Goal: Transaction & Acquisition: Purchase product/service

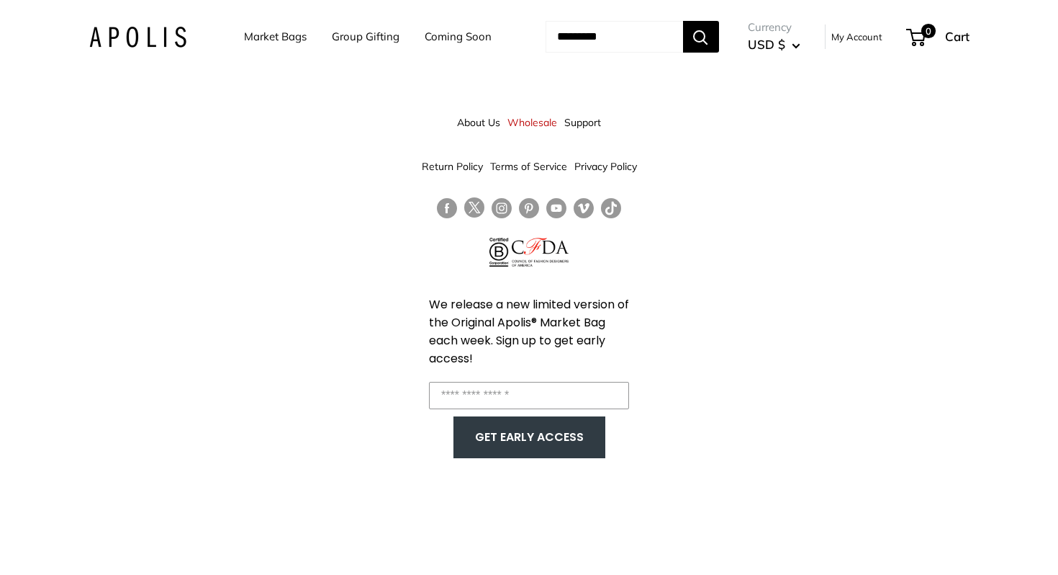
click at [281, 37] on link "Market Bags" at bounding box center [275, 37] width 63 height 20
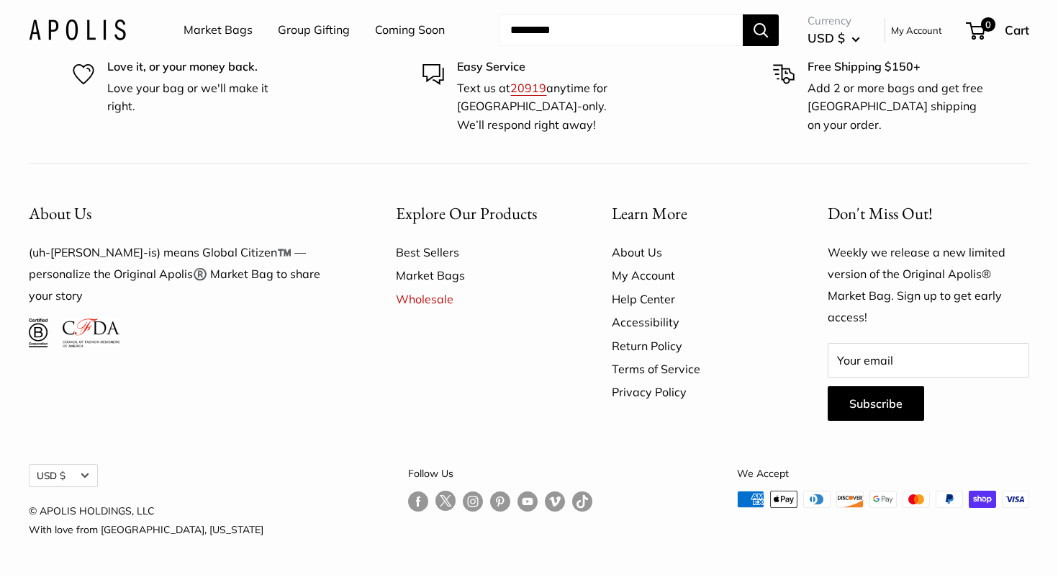
scroll to position [3735, 0]
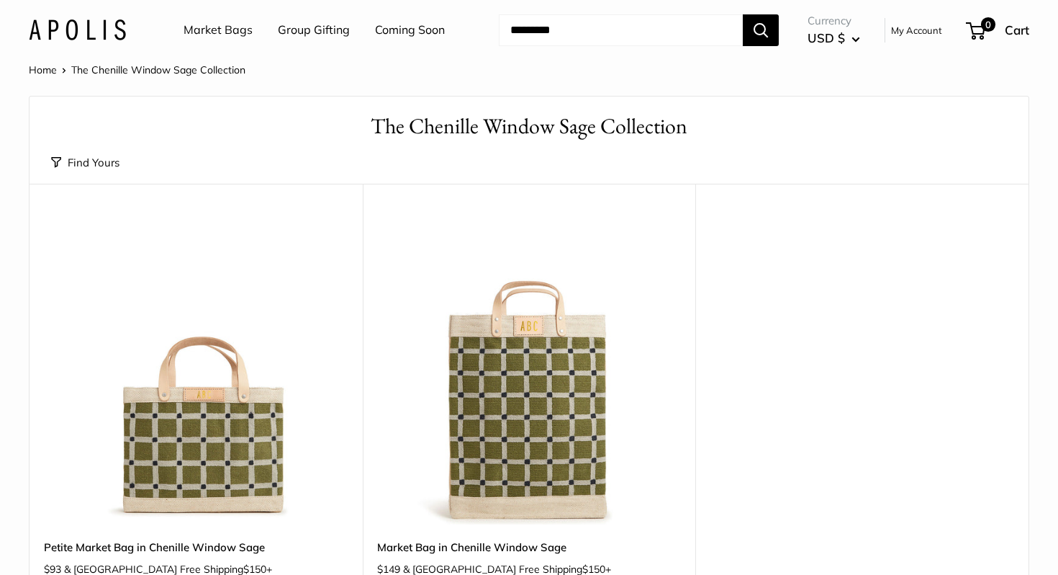
click at [237, 30] on link "Market Bags" at bounding box center [218, 30] width 69 height 22
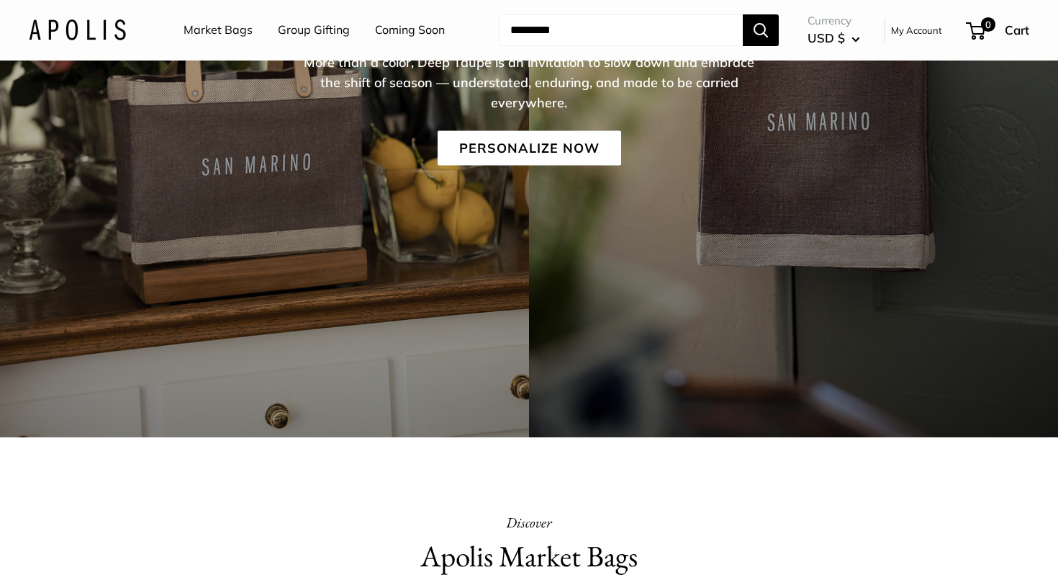
scroll to position [251, 0]
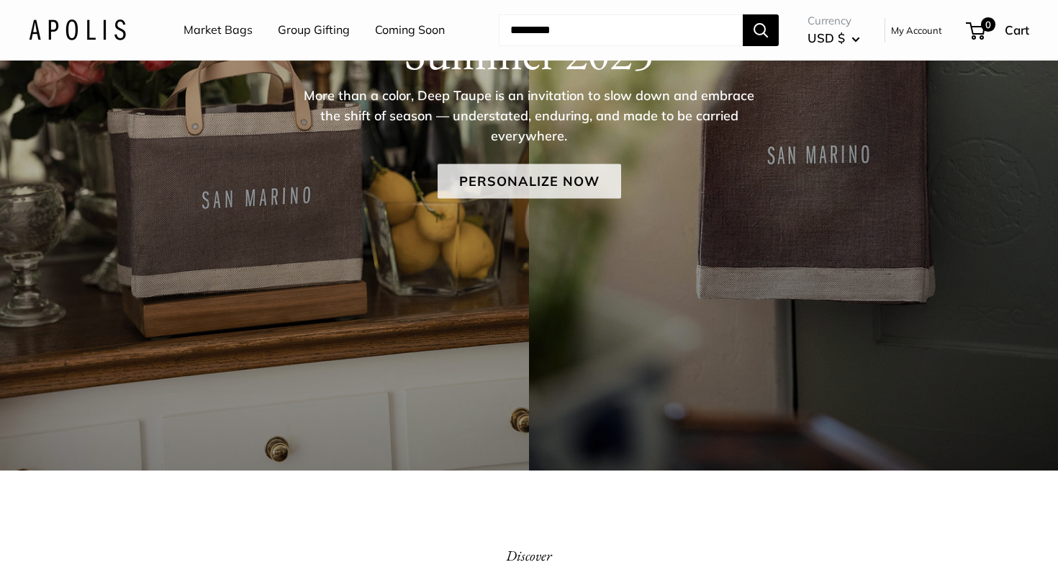
click at [497, 174] on link "Personalize Now" at bounding box center [530, 181] width 184 height 35
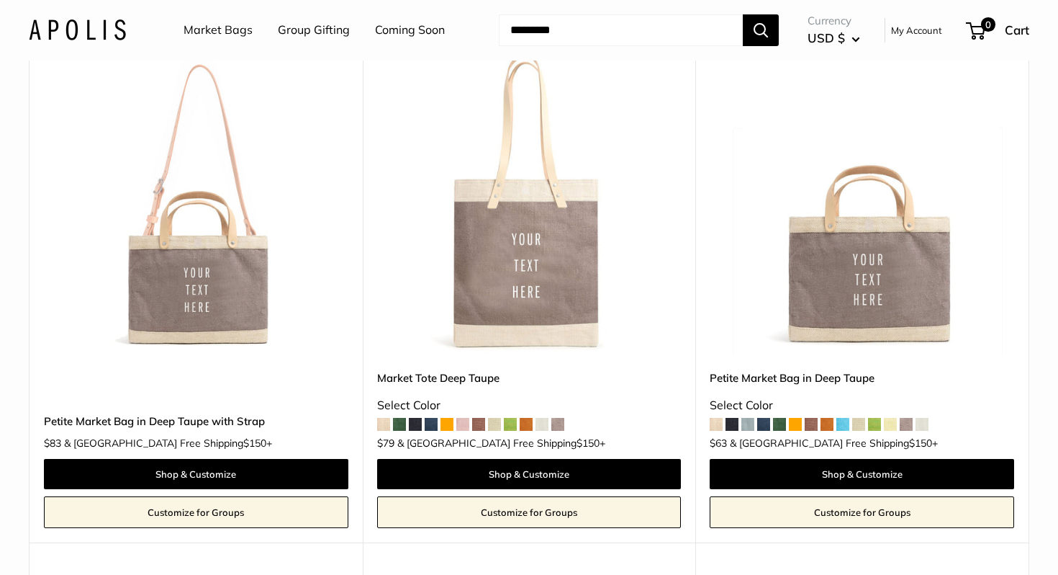
scroll to position [734, 0]
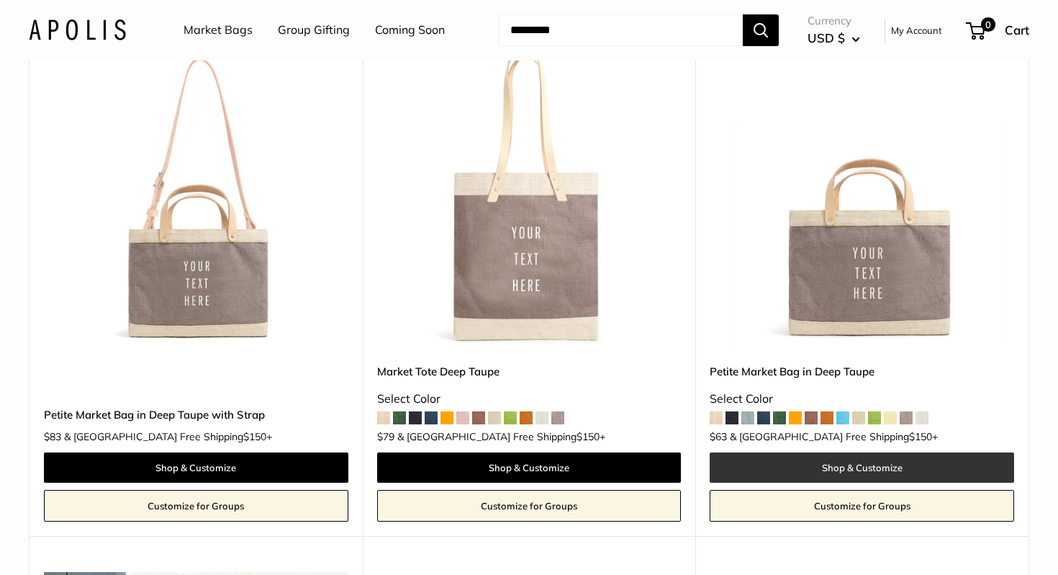
click at [821, 465] on link "Shop & Customize" at bounding box center [862, 467] width 305 height 30
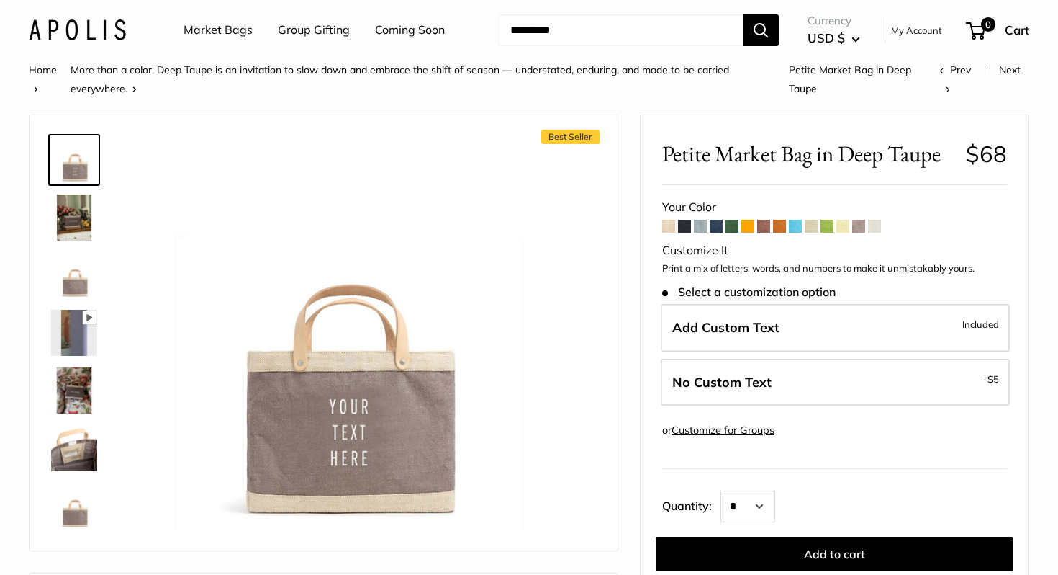
click at [82, 202] on img at bounding box center [74, 217] width 46 height 46
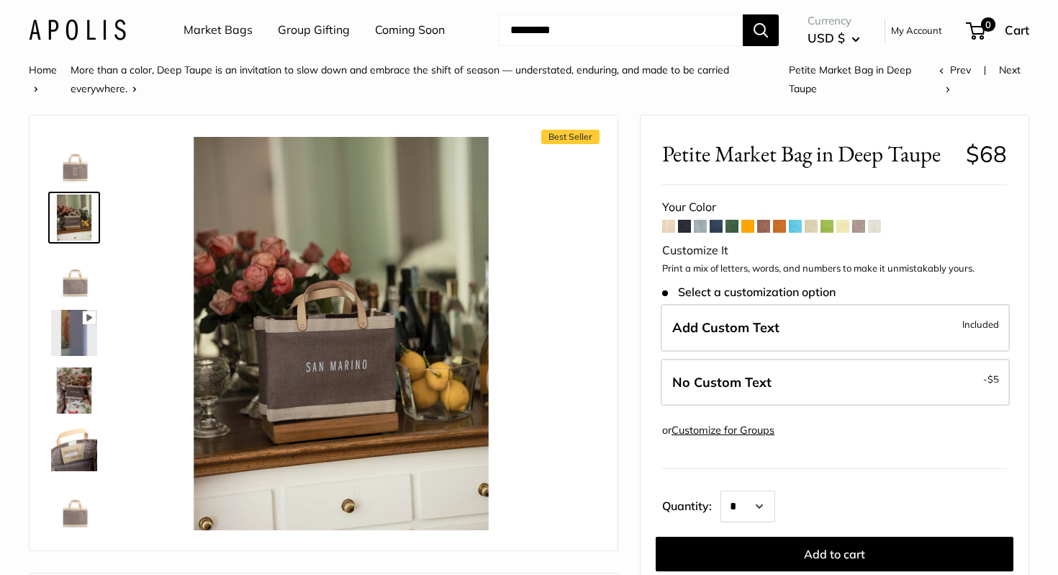
click at [84, 322] on icon at bounding box center [89, 317] width 13 height 13
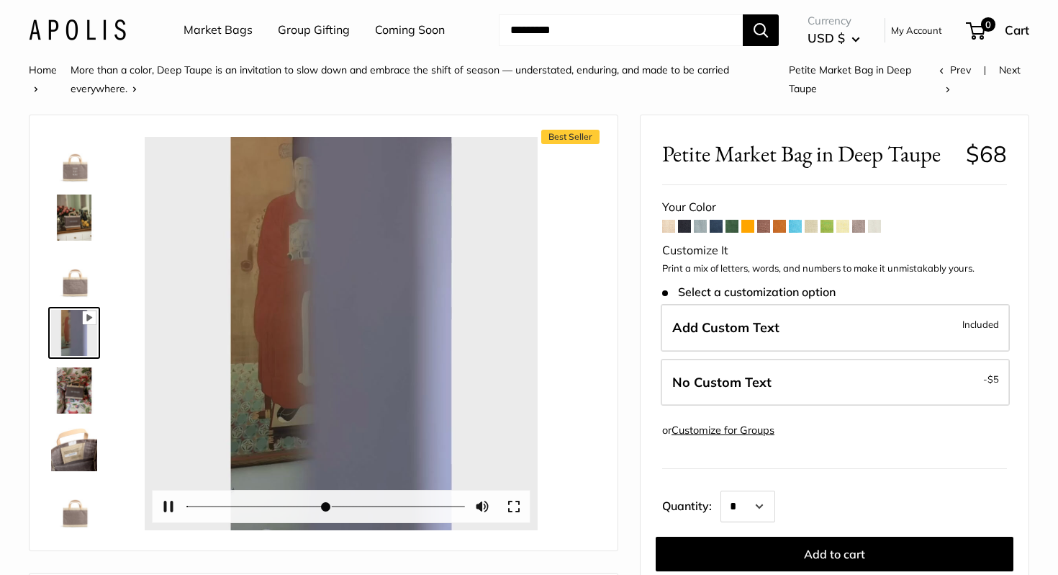
click at [340, 338] on div at bounding box center [341, 333] width 393 height 393
click at [176, 503] on button "Pause Play" at bounding box center [169, 506] width 32 height 32
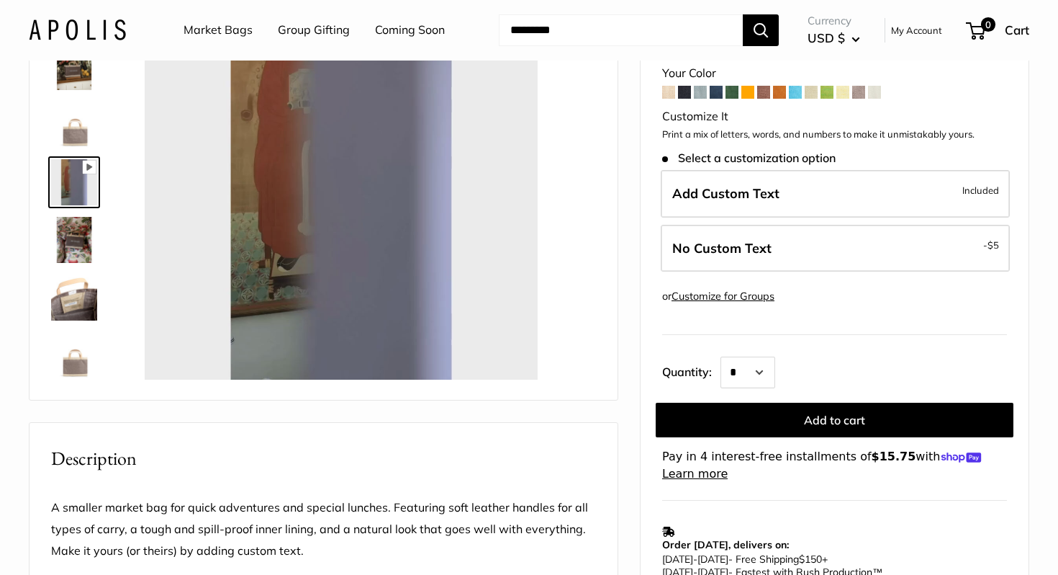
scroll to position [223, 0]
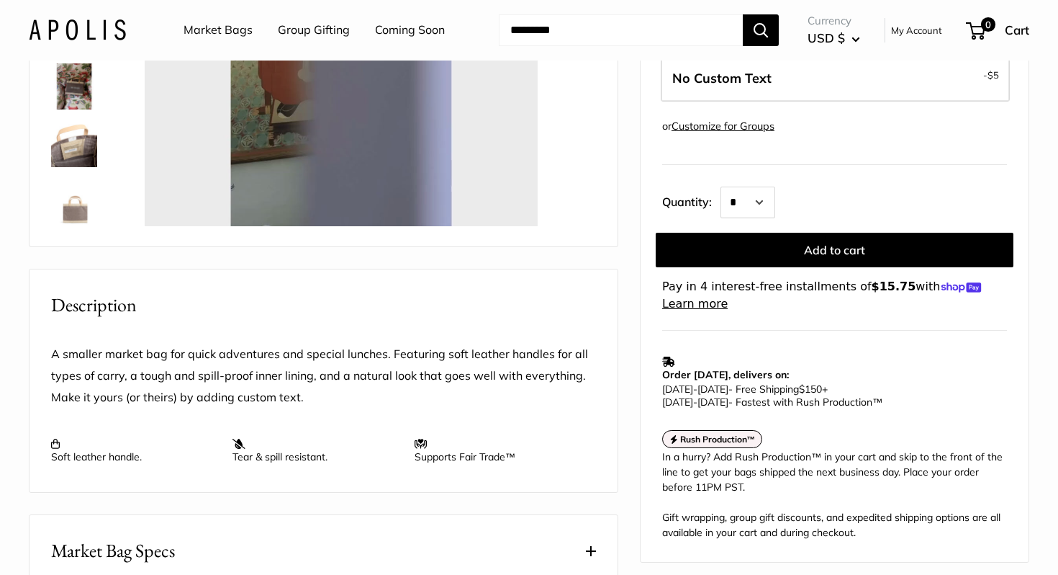
type input "*"
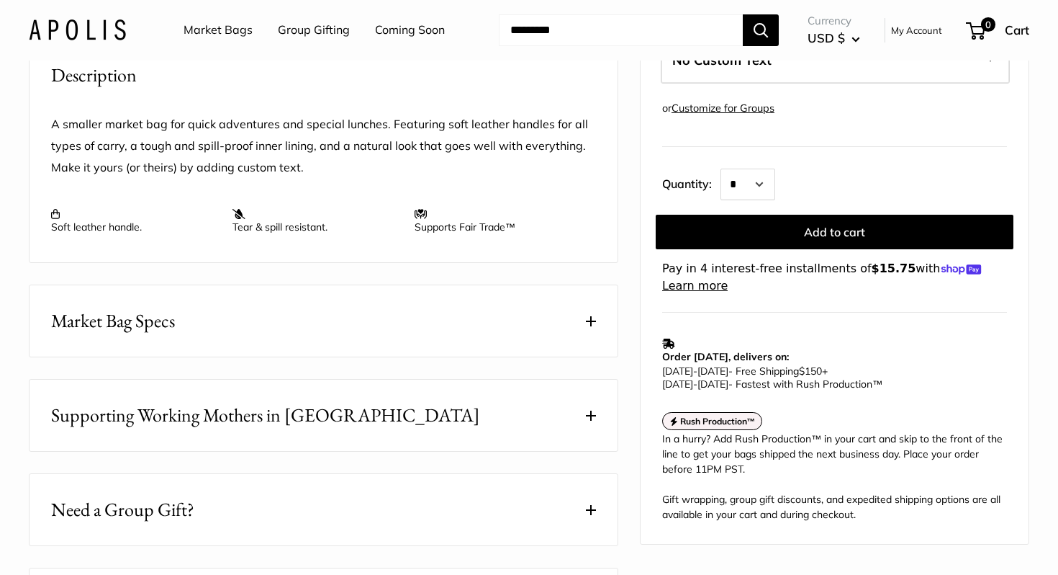
scroll to position [539, 0]
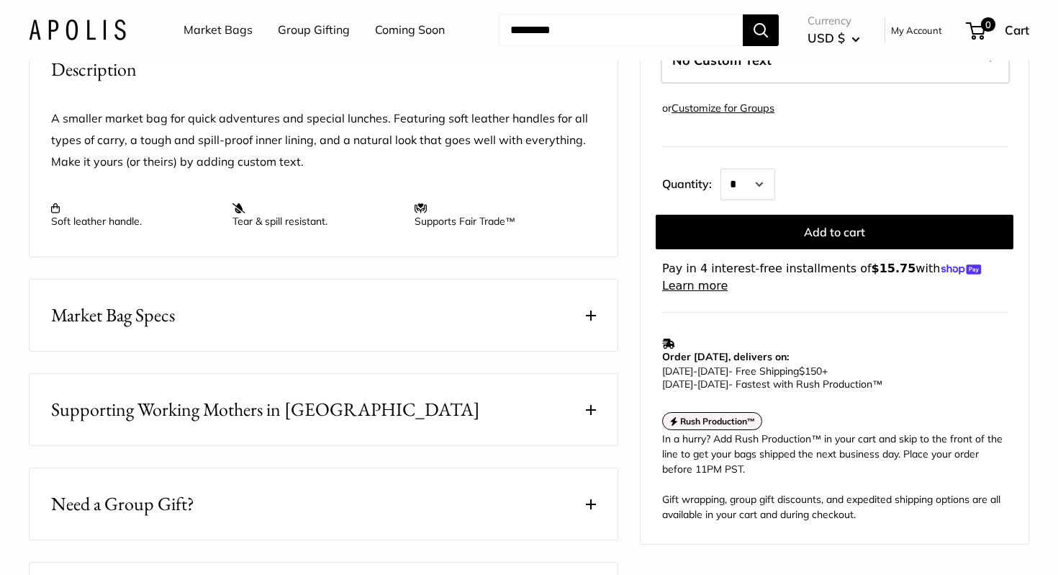
click at [583, 316] on button "Market Bag Specs" at bounding box center [324, 314] width 588 height 71
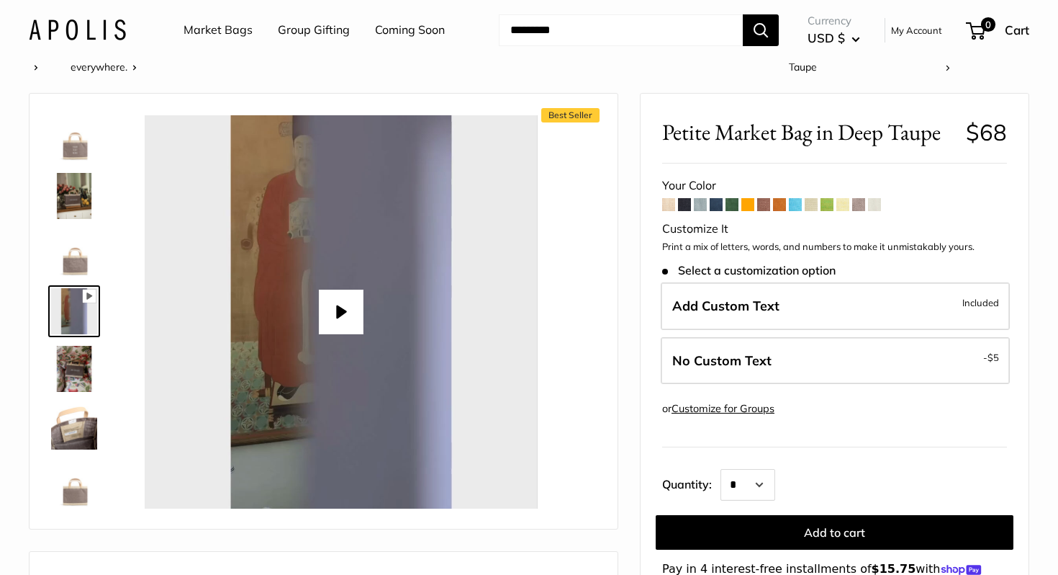
scroll to position [0, 0]
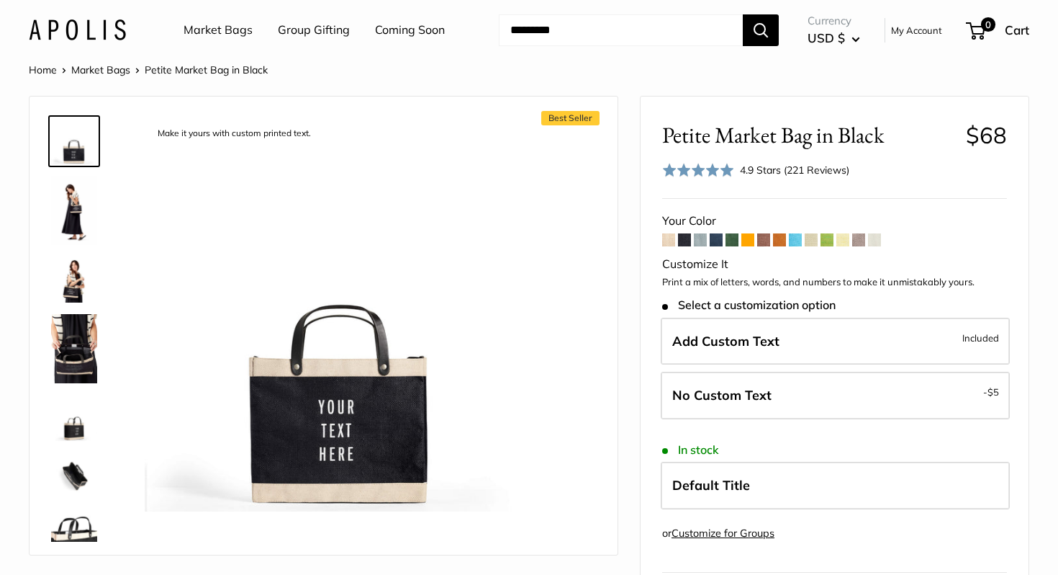
click at [72, 279] on img at bounding box center [74, 279] width 46 height 46
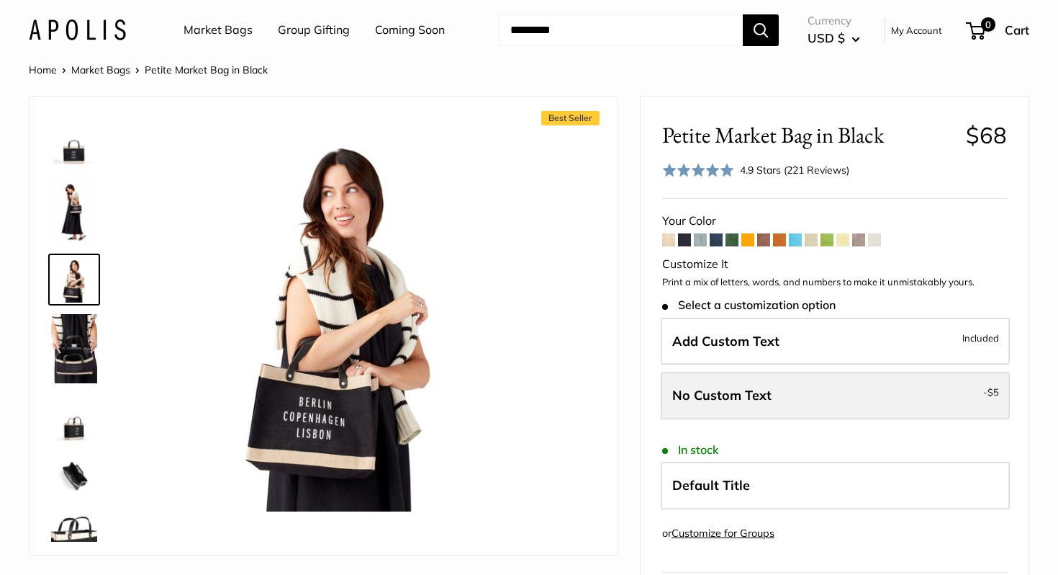
click at [714, 402] on span "No Custom Text" at bounding box center [721, 395] width 99 height 17
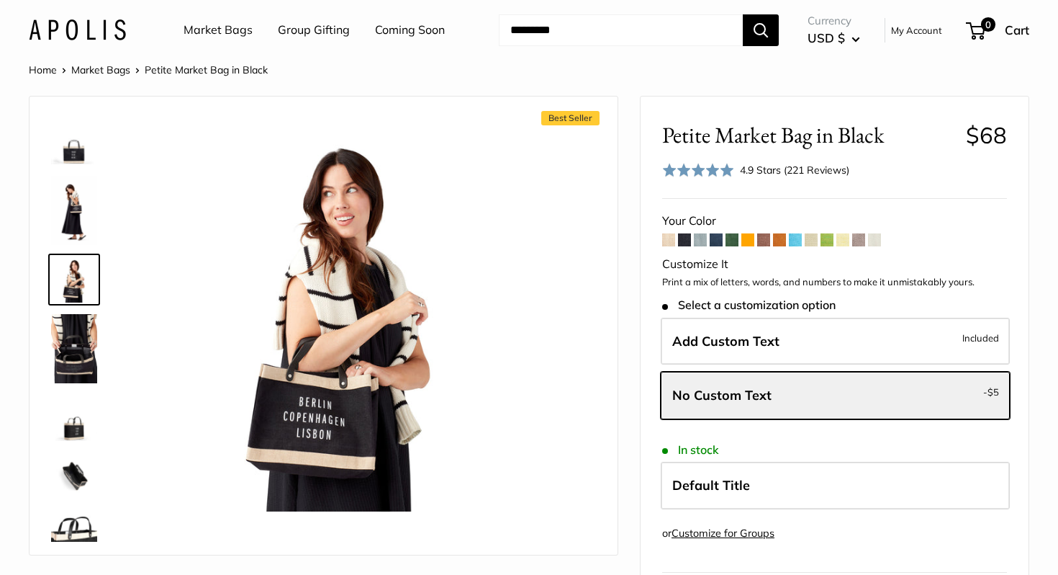
click at [669, 245] on span at bounding box center [668, 239] width 13 height 13
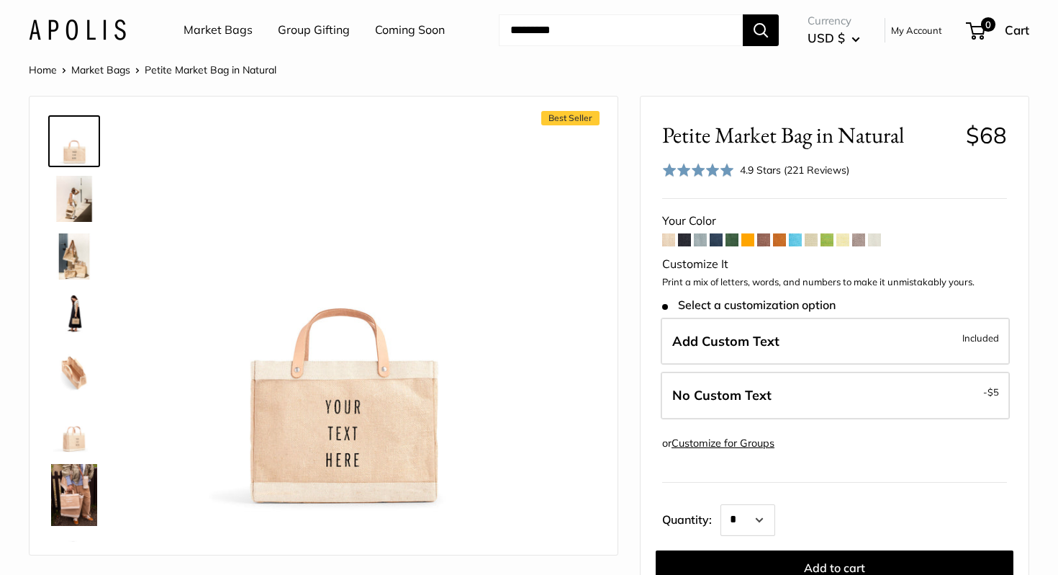
click at [685, 243] on span at bounding box center [684, 239] width 13 height 13
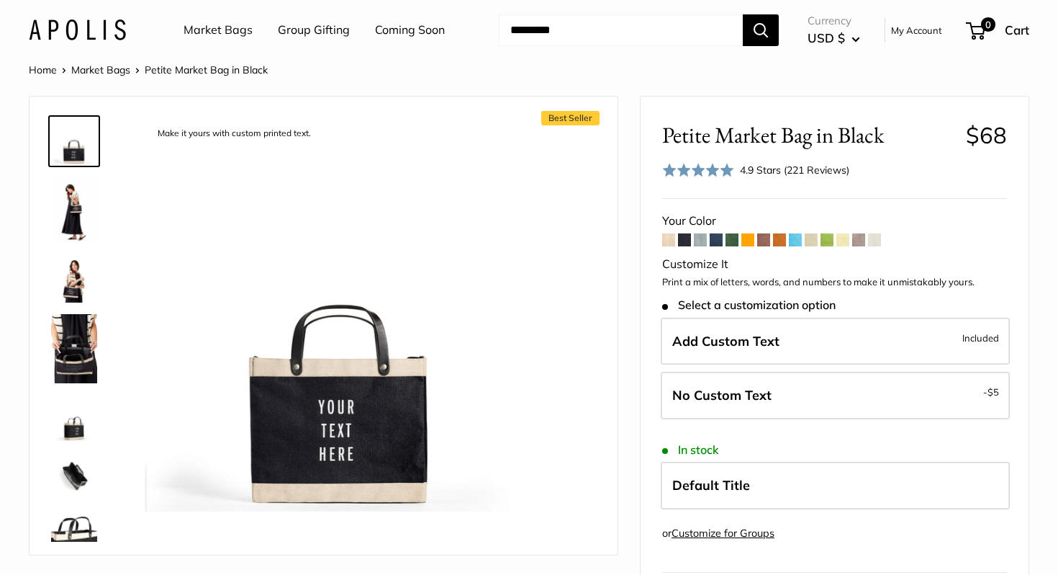
click at [78, 202] on img at bounding box center [74, 210] width 46 height 69
